Goal: Check status

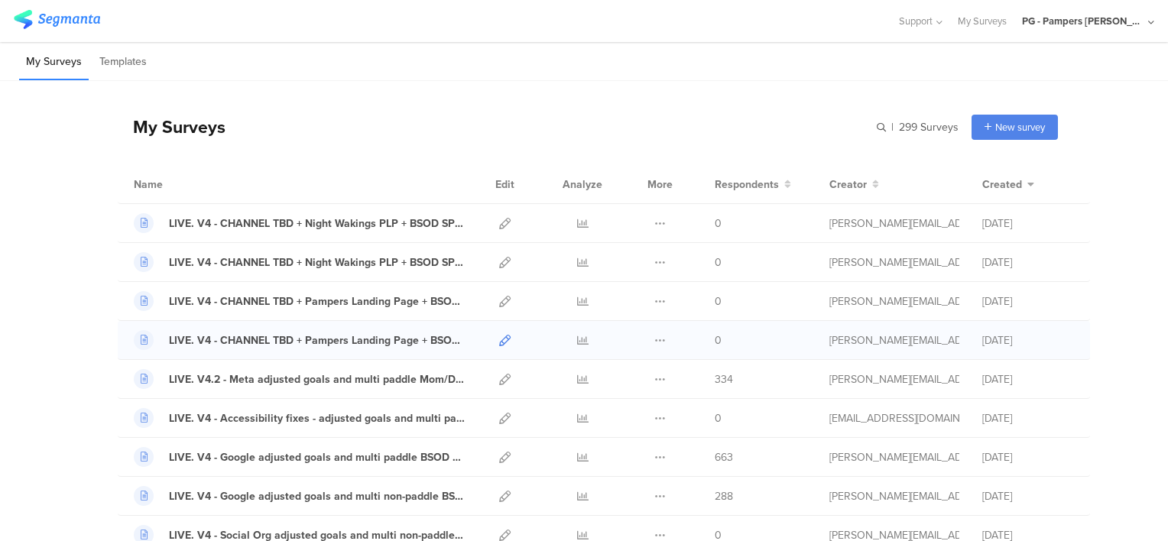
scroll to position [76, 0]
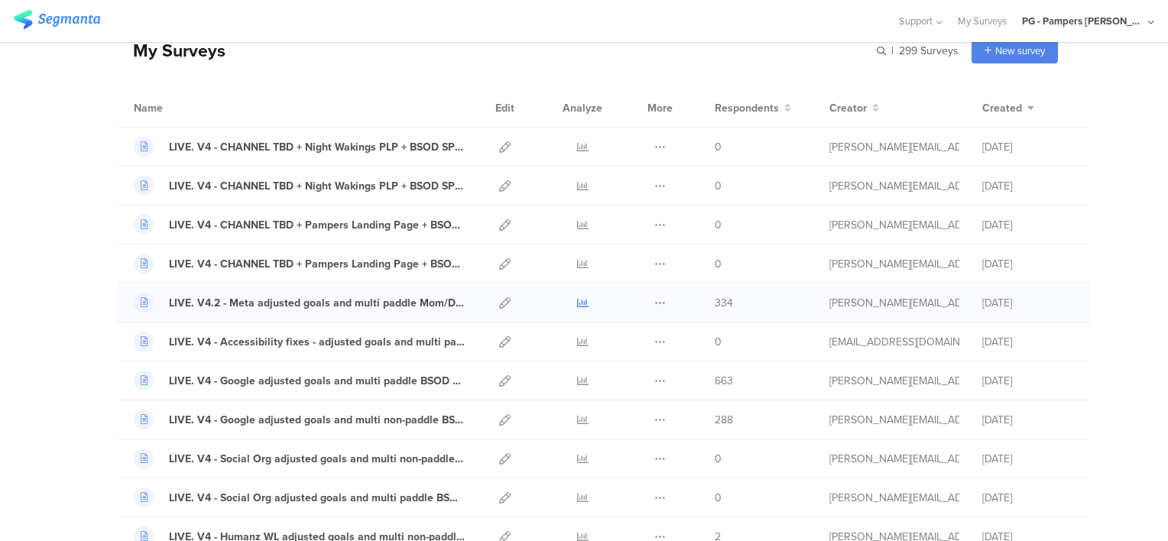
click at [577, 300] on icon at bounding box center [582, 302] width 11 height 11
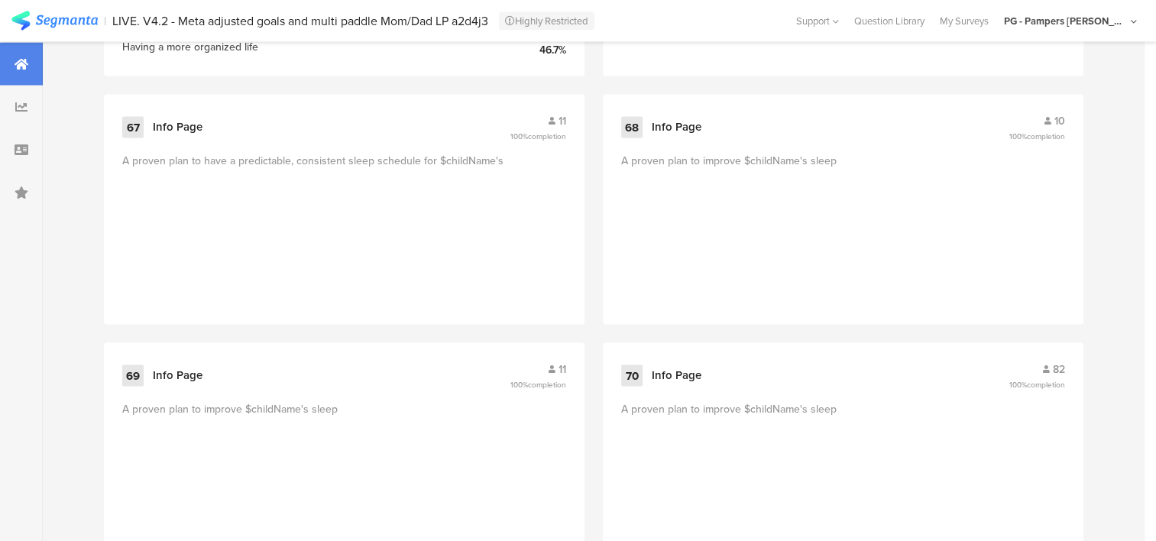
scroll to position [9094, 0]
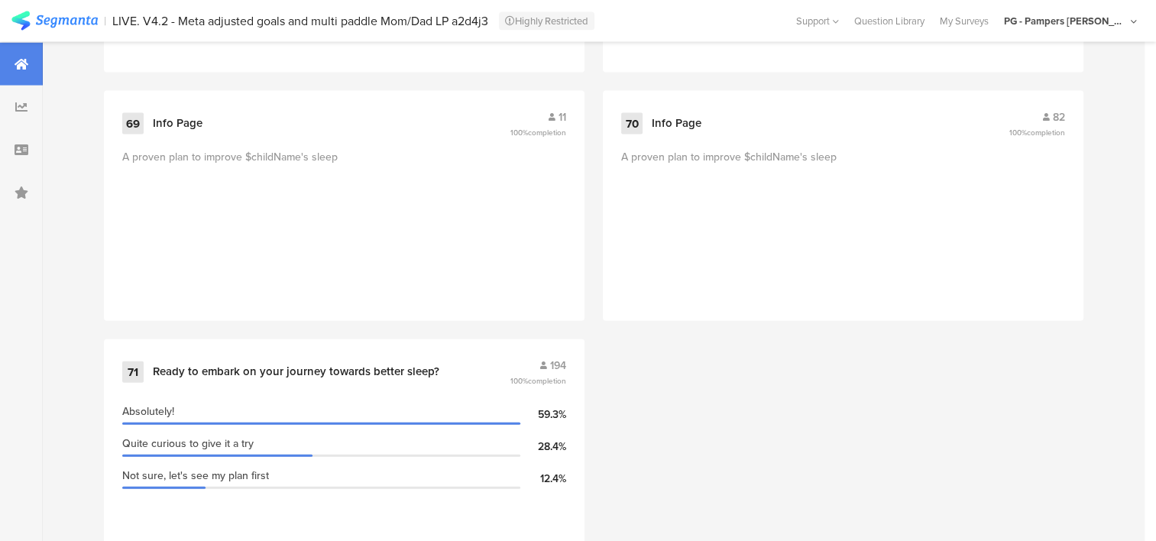
drag, startPoint x: 1118, startPoint y: 199, endPoint x: 1121, endPoint y: 465, distance: 266.0
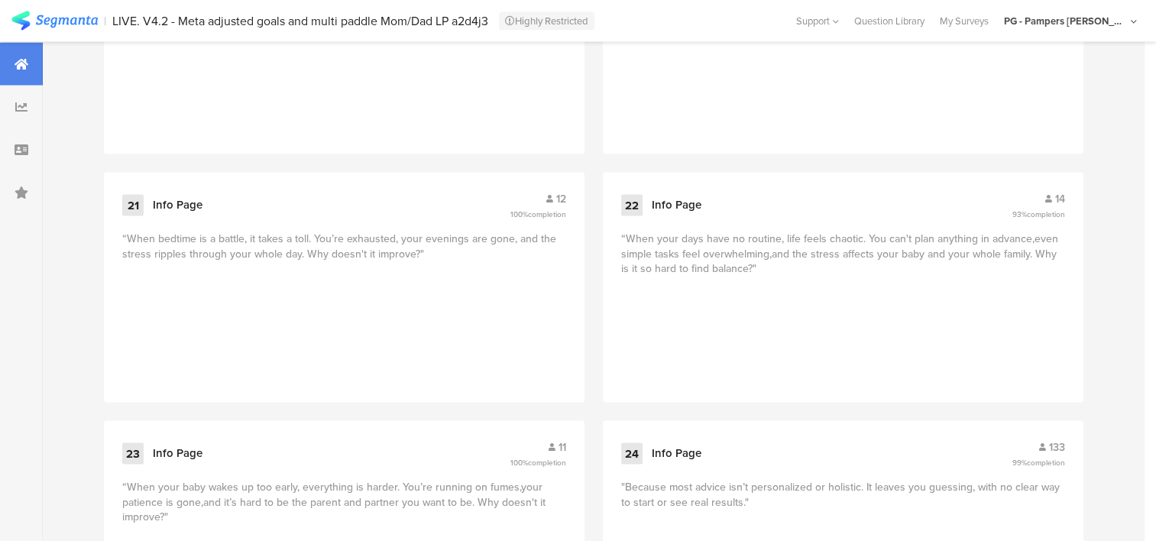
scroll to position [783, 0]
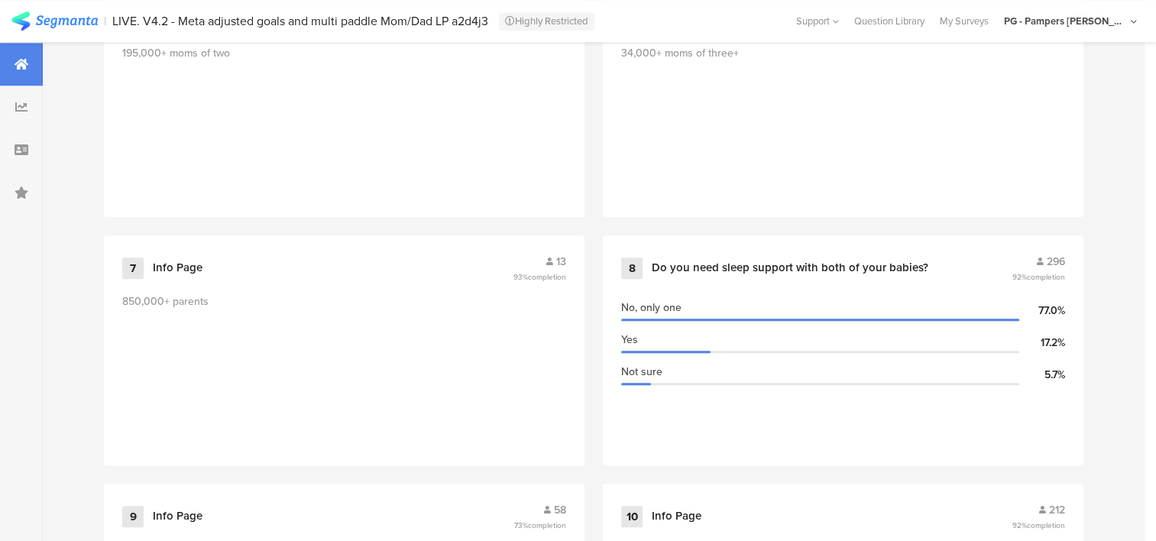
drag, startPoint x: 813, startPoint y: 483, endPoint x: 794, endPoint y: 159, distance: 324.6
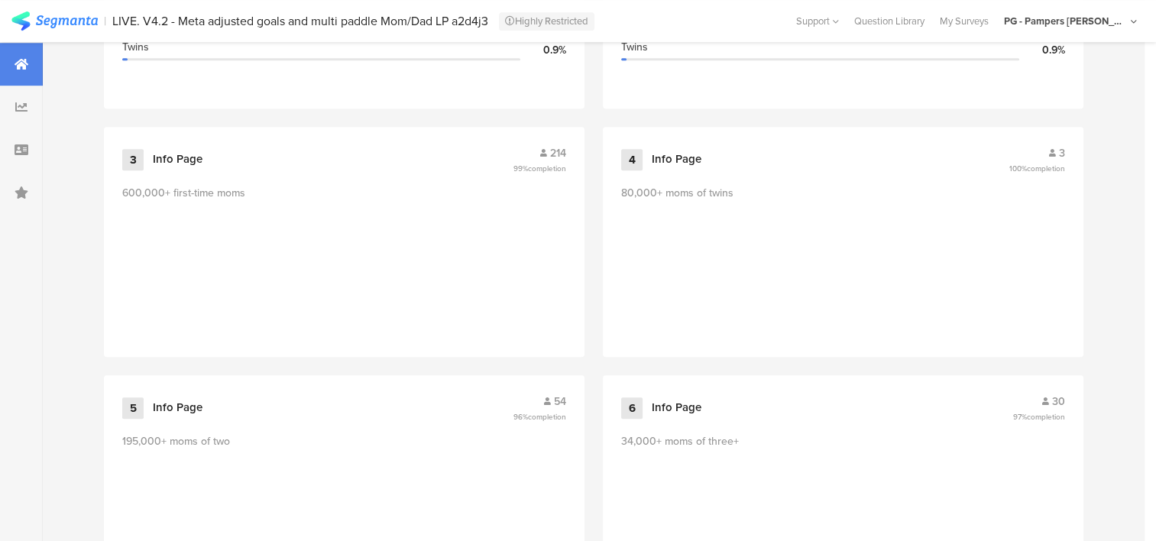
scroll to position [764, 0]
